Goal: Information Seeking & Learning: Learn about a topic

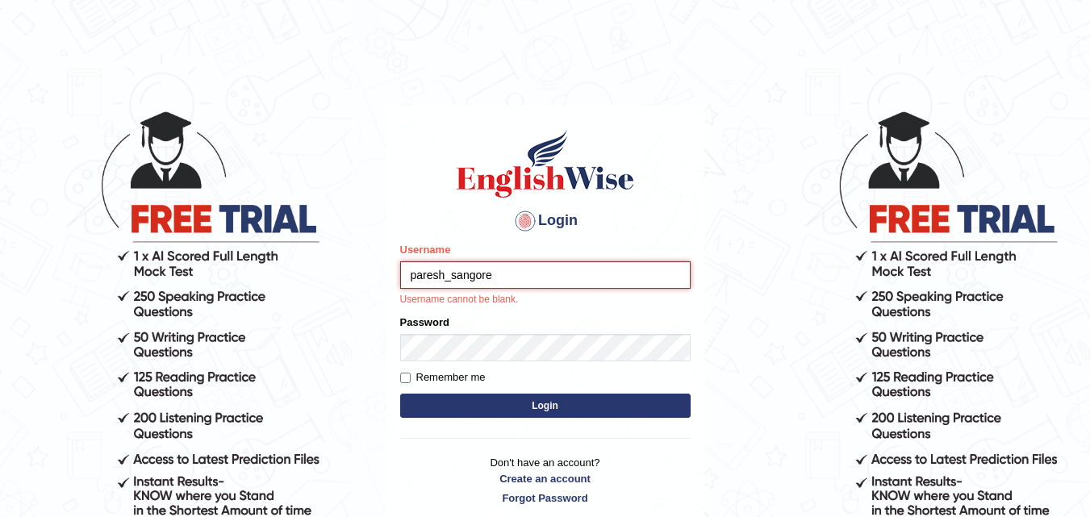
type input "paresh_sangore"
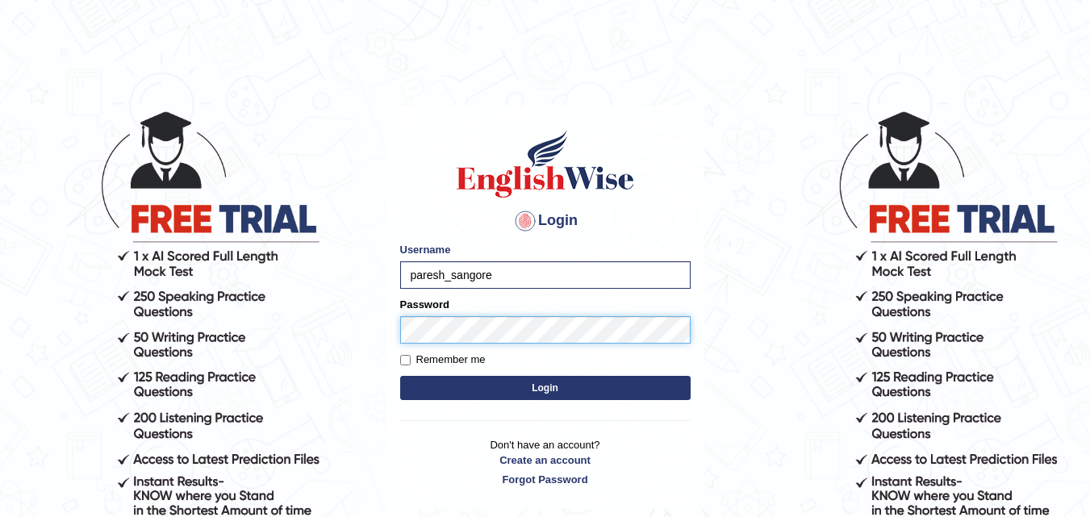
click at [400, 376] on button "Login" at bounding box center [545, 388] width 290 height 24
click at [540, 390] on button "Login" at bounding box center [545, 388] width 290 height 24
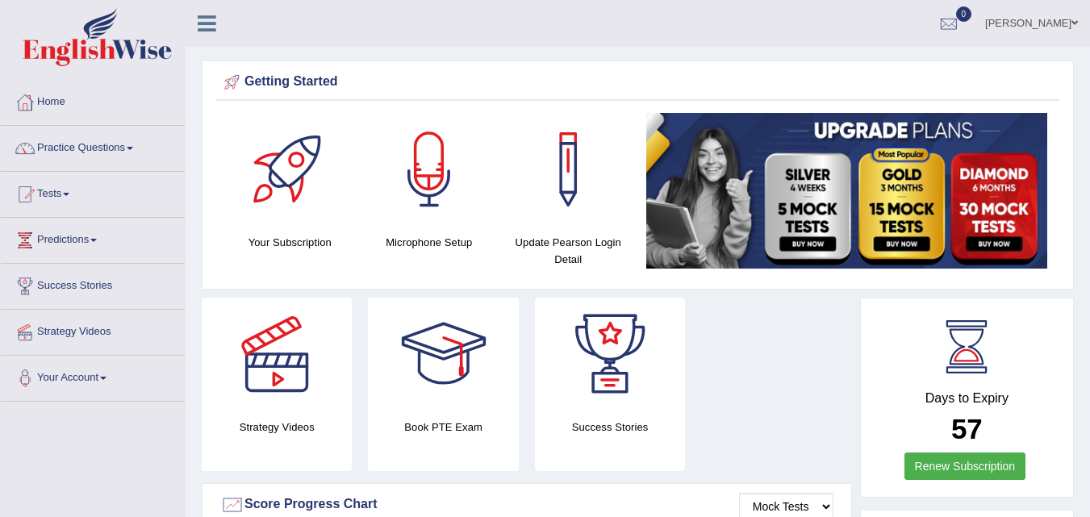
click at [137, 150] on link "Practice Questions" at bounding box center [93, 146] width 184 height 40
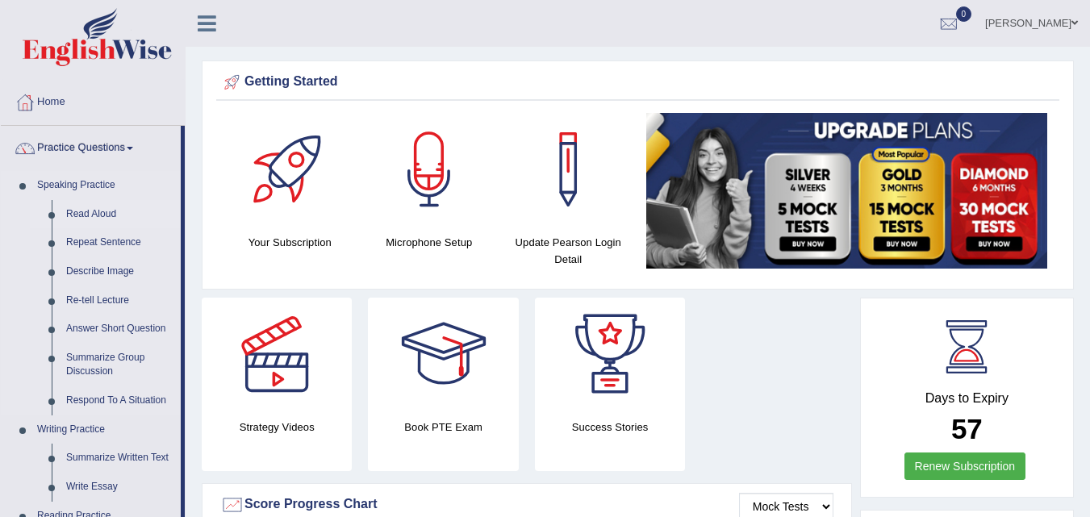
click at [106, 214] on link "Read Aloud" at bounding box center [120, 214] width 122 height 29
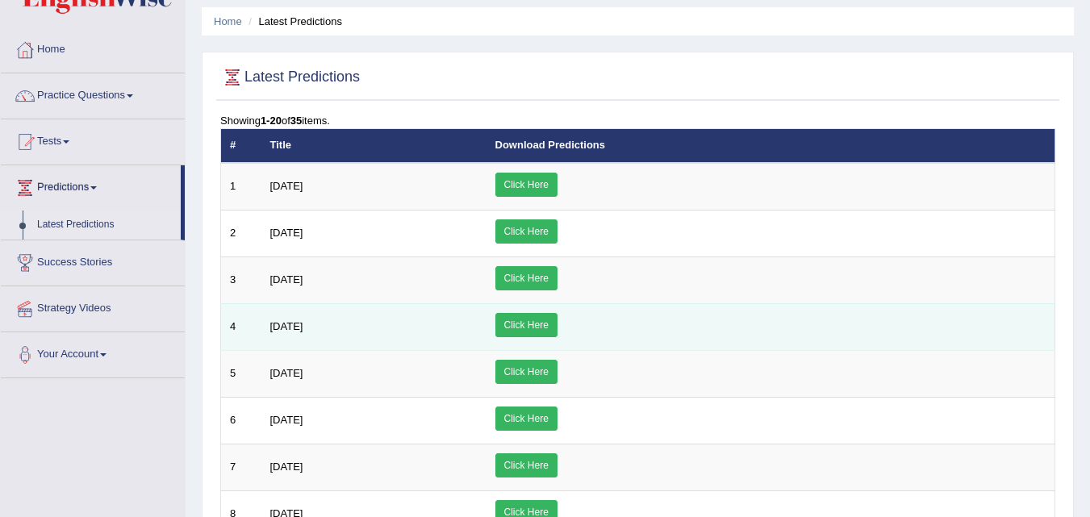
scroll to position [81, 0]
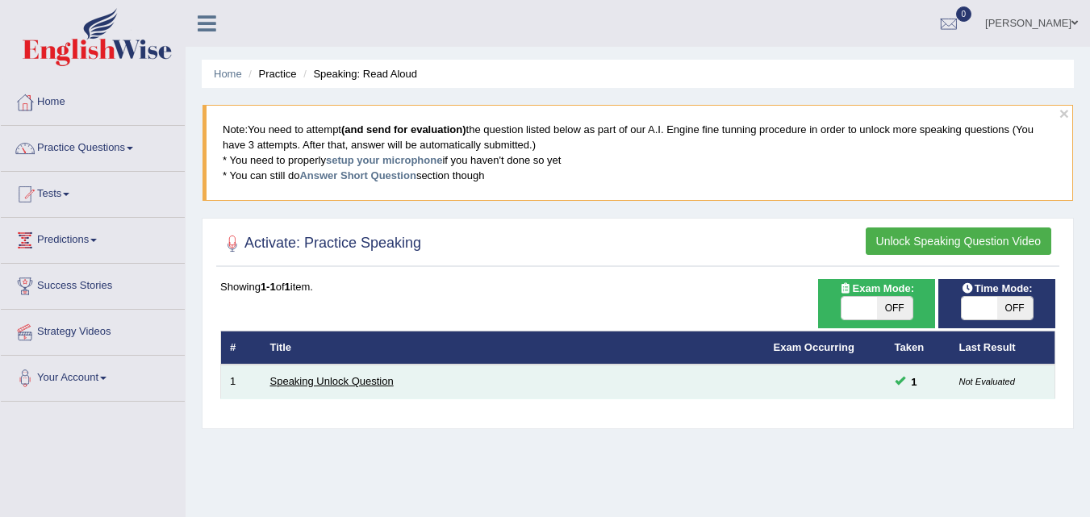
click at [344, 381] on link "Speaking Unlock Question" at bounding box center [331, 381] width 123 height 12
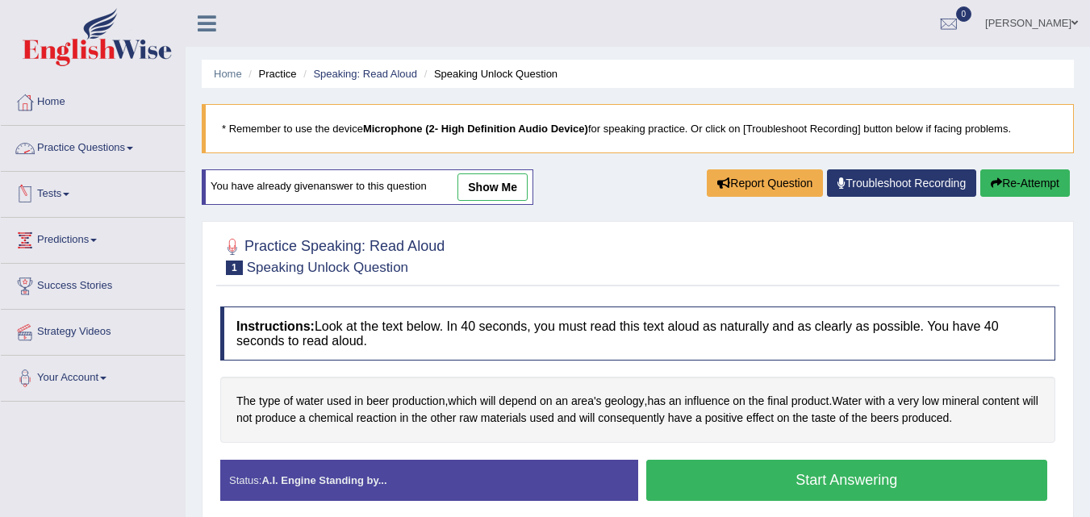
click at [119, 148] on link "Practice Questions" at bounding box center [93, 146] width 184 height 40
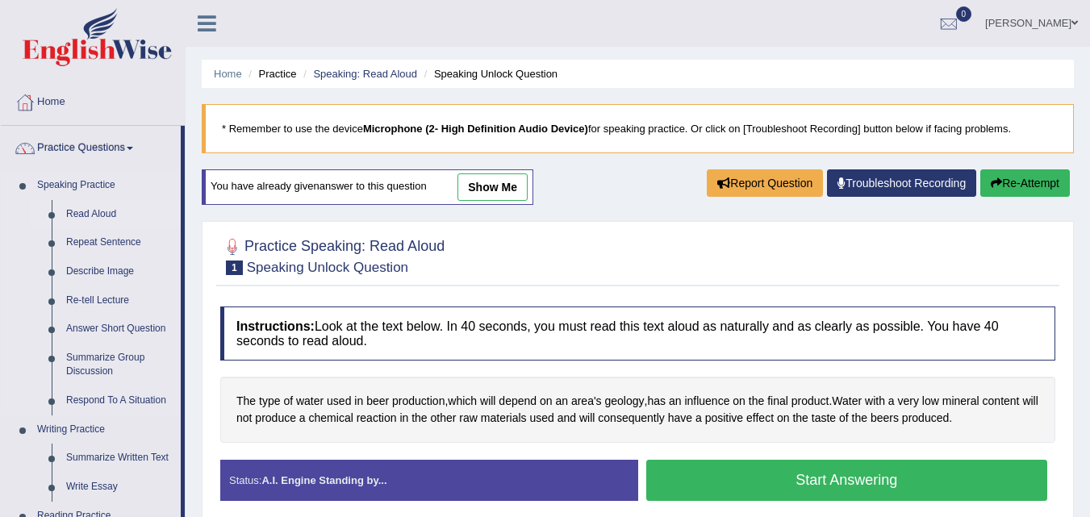
click at [75, 211] on link "Read Aloud" at bounding box center [120, 214] width 122 height 29
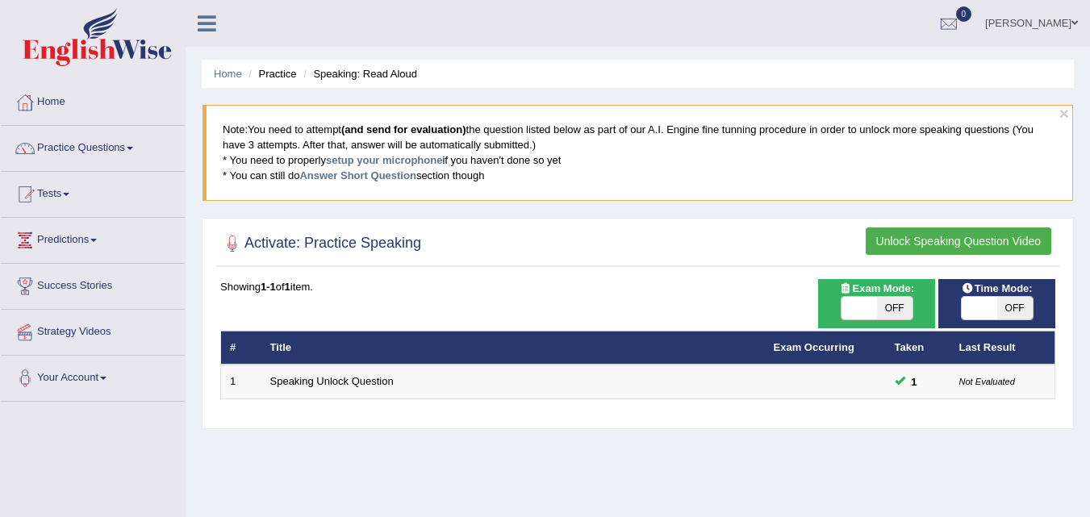
click at [933, 242] on button "Unlock Speaking Question Video" at bounding box center [958, 240] width 186 height 27
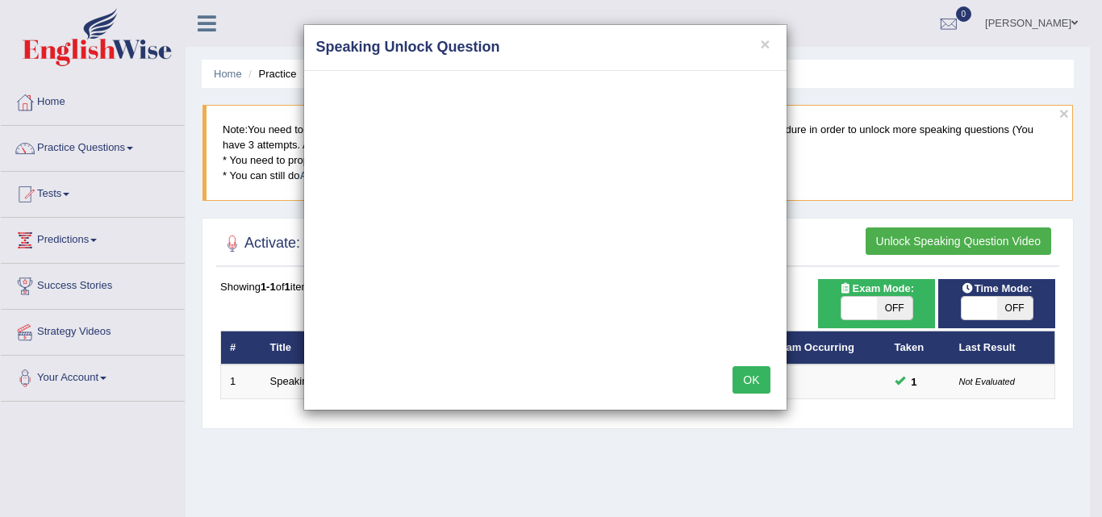
click at [757, 383] on button "OK" at bounding box center [750, 379] width 37 height 27
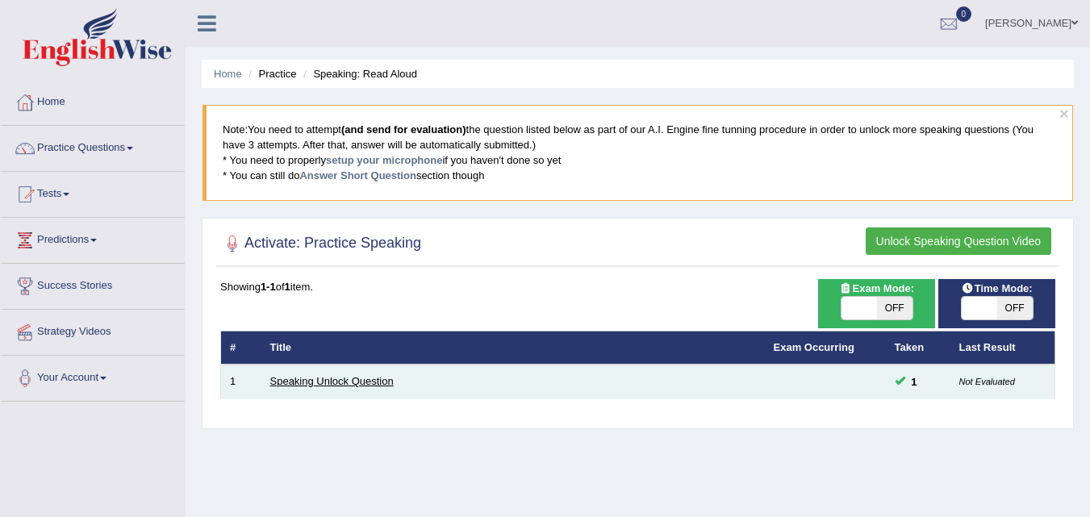
click at [294, 378] on link "Speaking Unlock Question" at bounding box center [331, 381] width 123 height 12
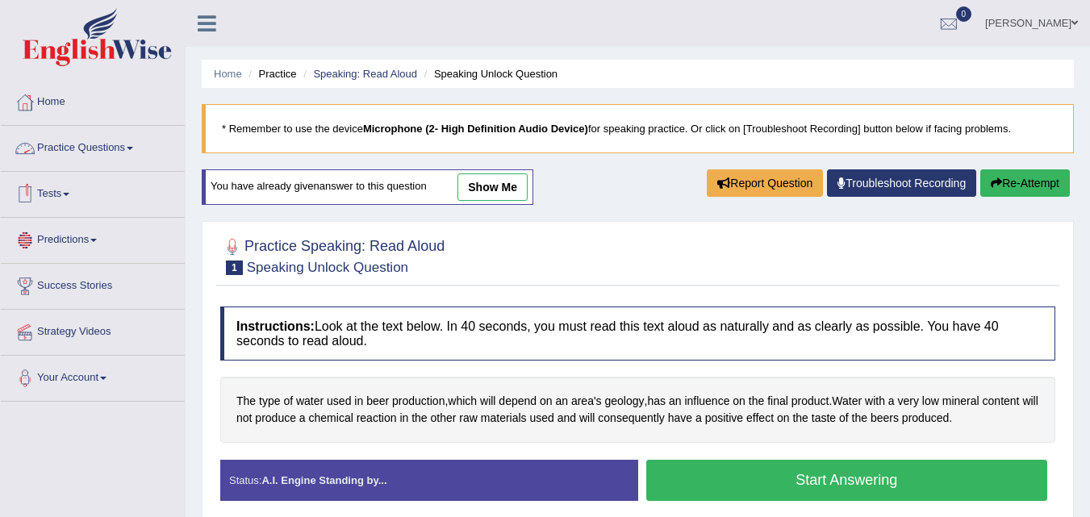
drag, startPoint x: 523, startPoint y: 185, endPoint x: 431, endPoint y: 226, distance: 100.7
click at [523, 186] on link "show me" at bounding box center [492, 186] width 70 height 27
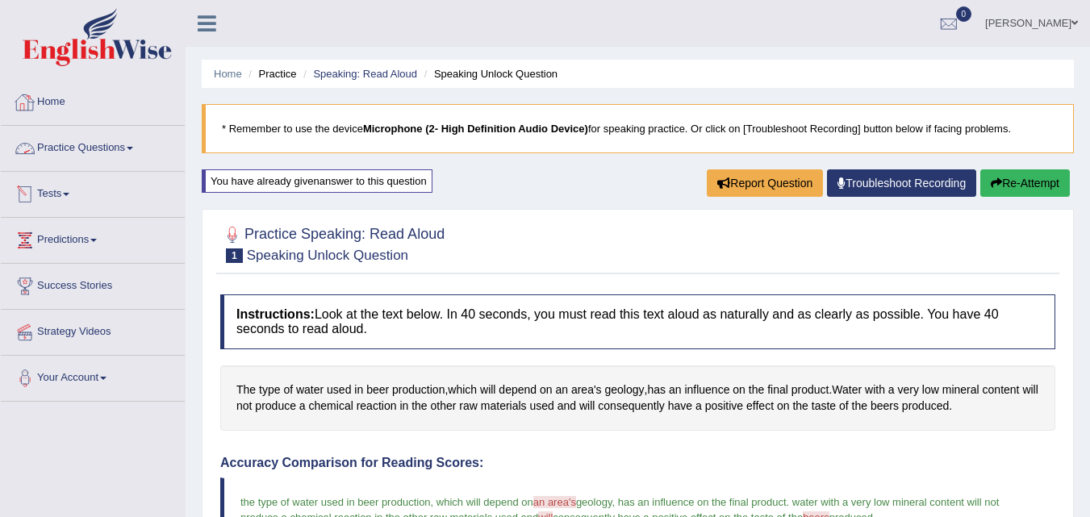
click at [133, 147] on span at bounding box center [130, 148] width 6 height 3
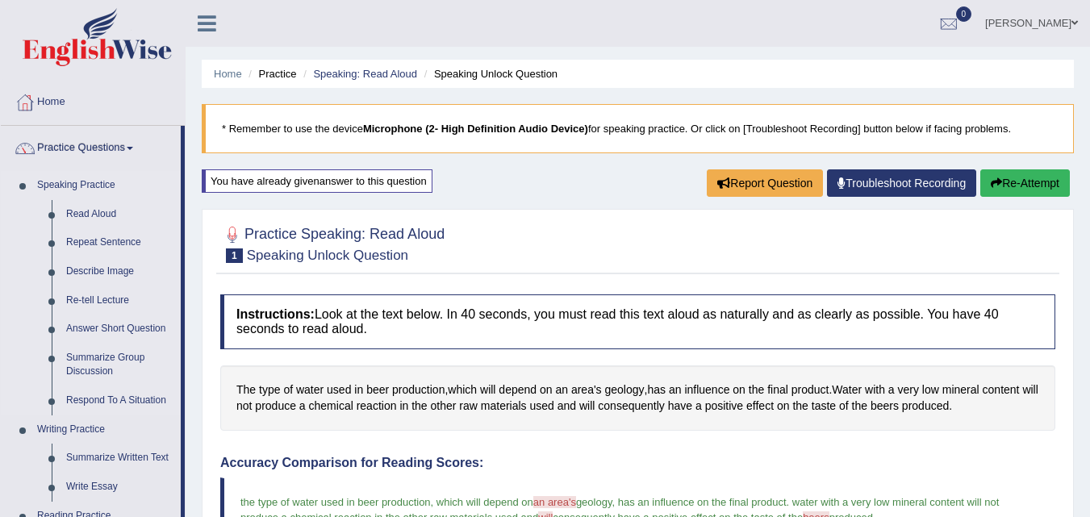
click at [86, 179] on link "Speaking Practice" at bounding box center [105, 185] width 151 height 29
click at [140, 240] on link "Repeat Sentence" at bounding box center [120, 242] width 122 height 29
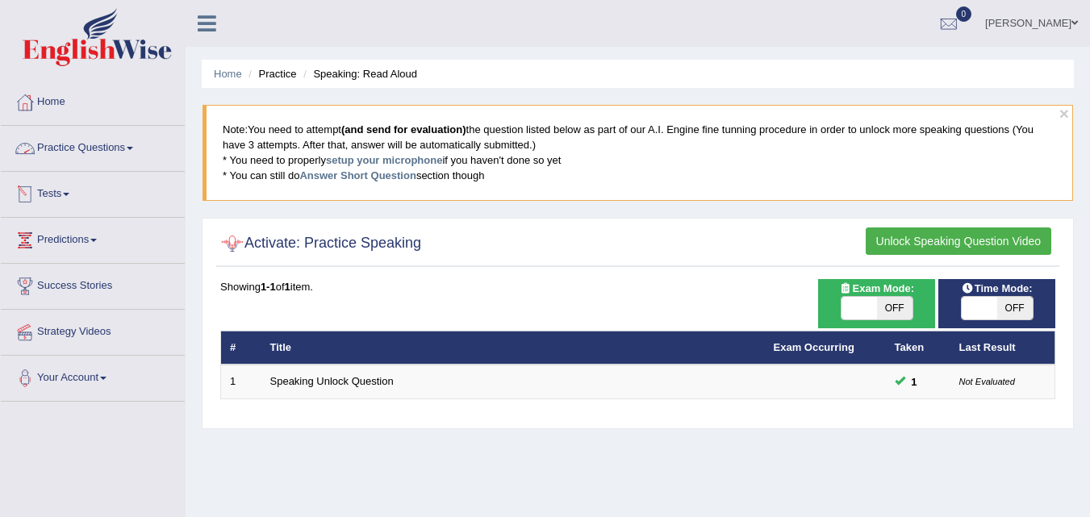
click at [79, 148] on link "Practice Questions" at bounding box center [93, 146] width 184 height 40
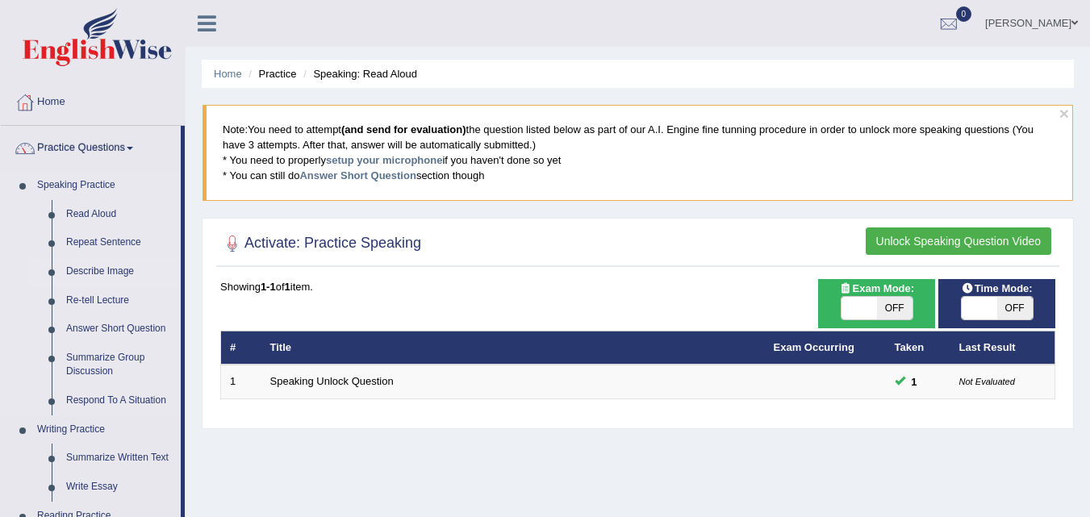
click at [130, 271] on link "Describe Image" at bounding box center [120, 271] width 122 height 29
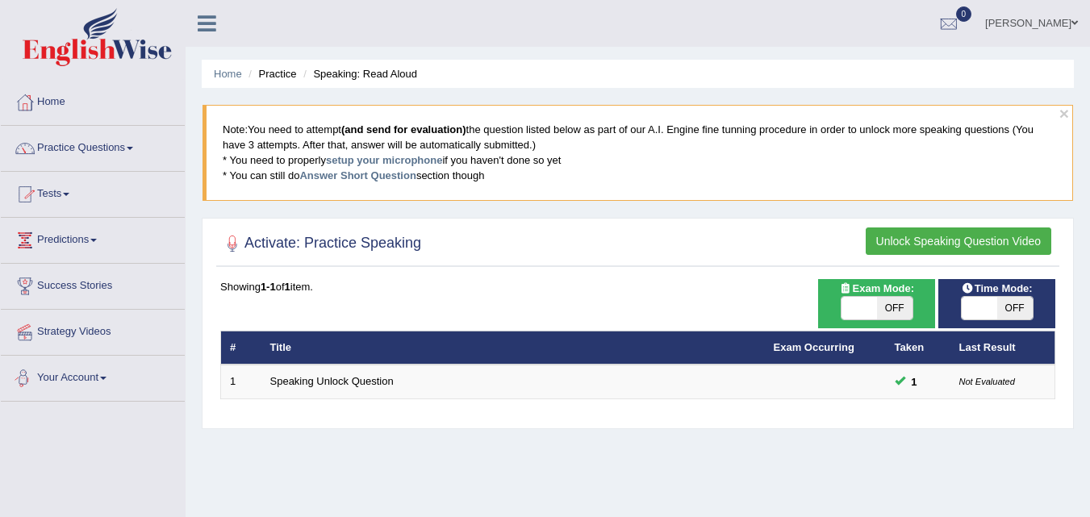
click at [75, 373] on link "Your Account" at bounding box center [93, 376] width 184 height 40
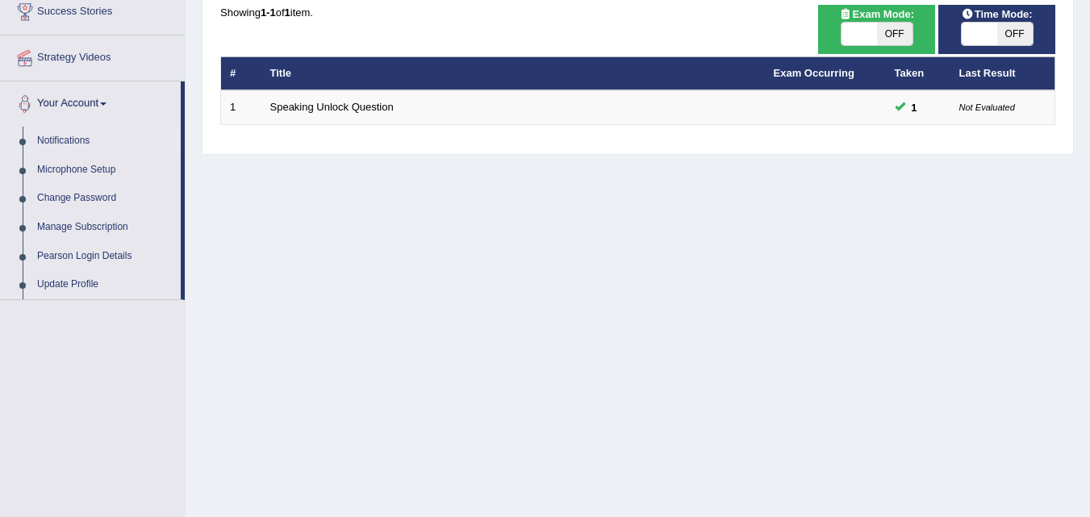
scroll to position [323, 0]
